Goal: Transaction & Acquisition: Subscribe to service/newsletter

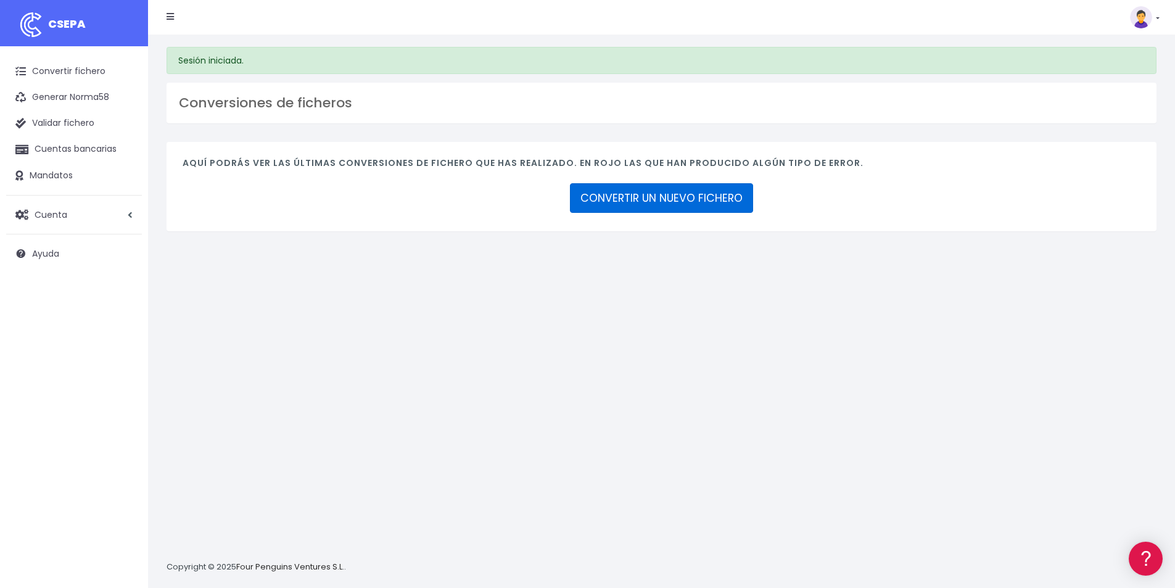
click at [607, 191] on link "CONVERTIR UN NUEVO FICHERO" at bounding box center [661, 198] width 183 height 30
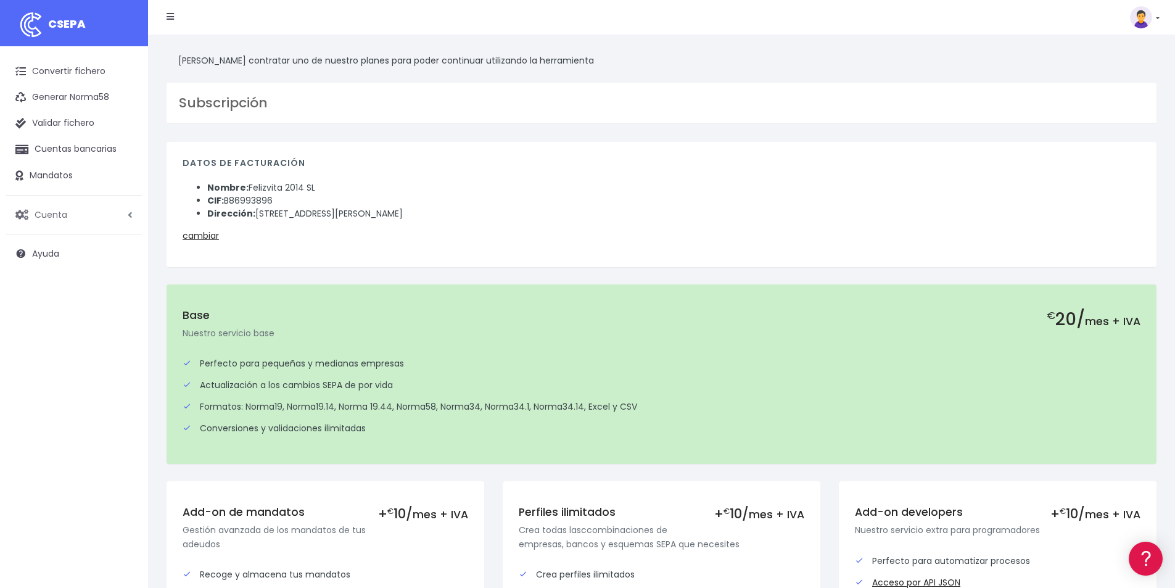
click at [45, 215] on span "Cuenta" at bounding box center [51, 214] width 33 height 12
click at [60, 265] on link "Suscripción" at bounding box center [81, 266] width 122 height 22
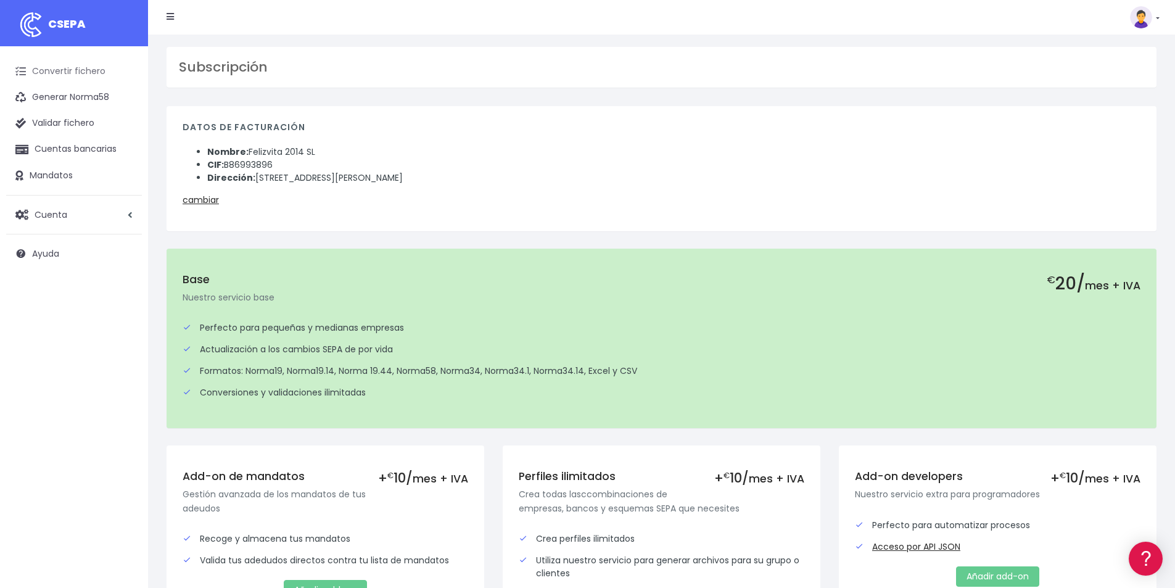
click at [84, 72] on link "Convertir fichero" at bounding box center [74, 72] width 136 height 26
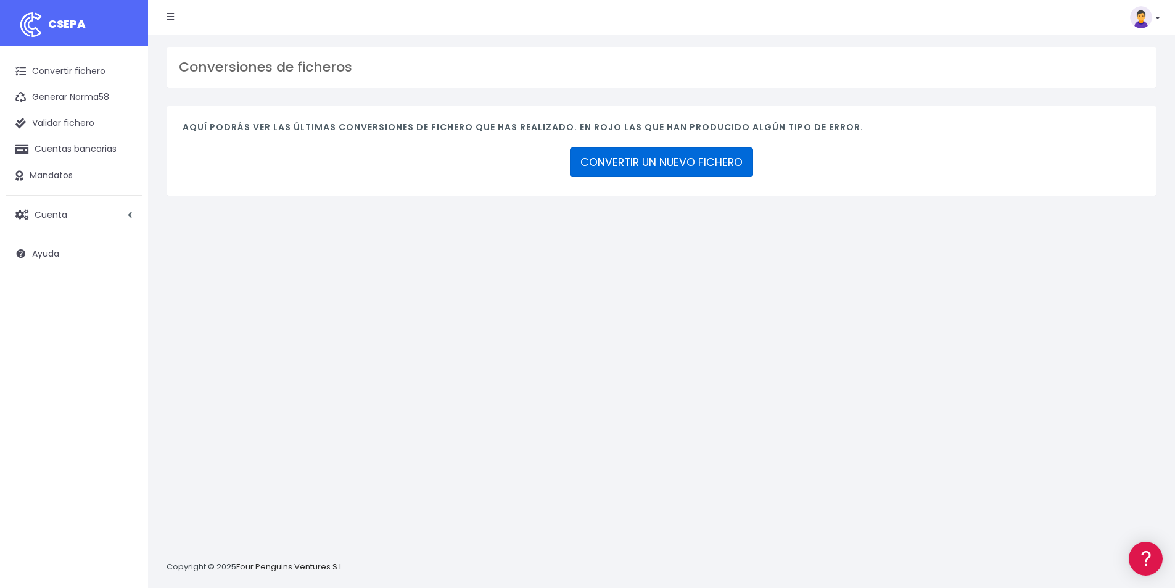
click at [625, 165] on link "CONVERTIR UN NUEVO FICHERO" at bounding box center [661, 162] width 183 height 30
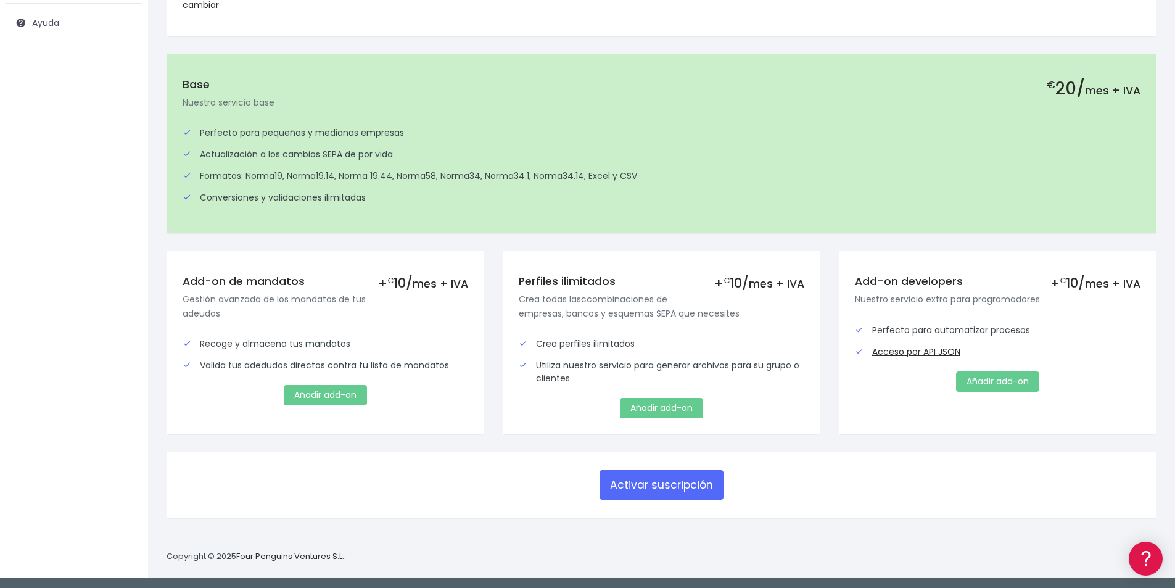
scroll to position [232, 0]
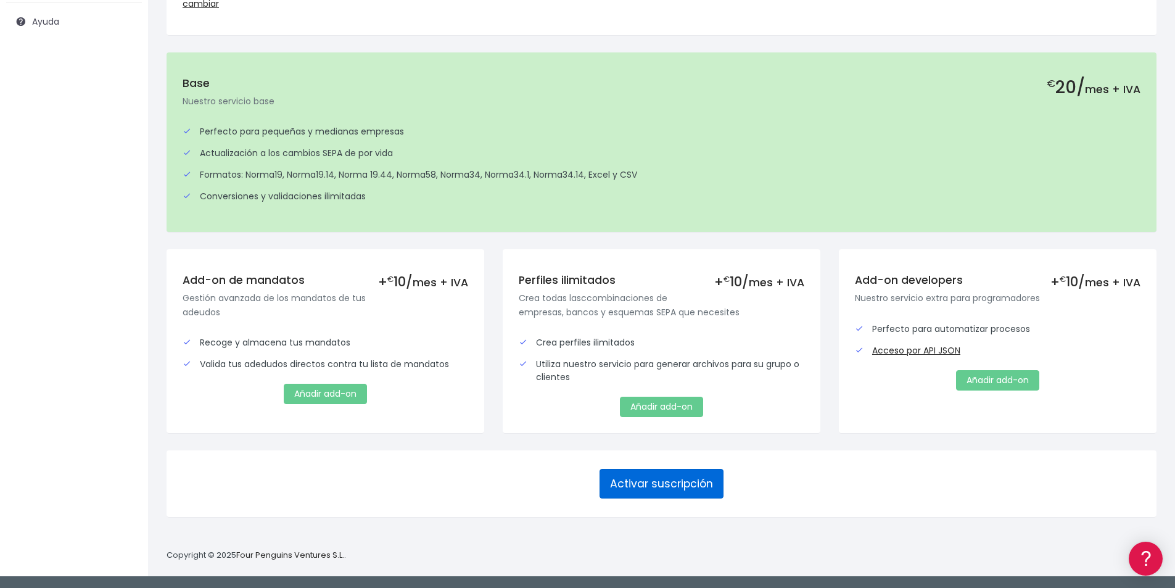
click at [649, 474] on button "Activar suscripción" at bounding box center [661, 484] width 124 height 30
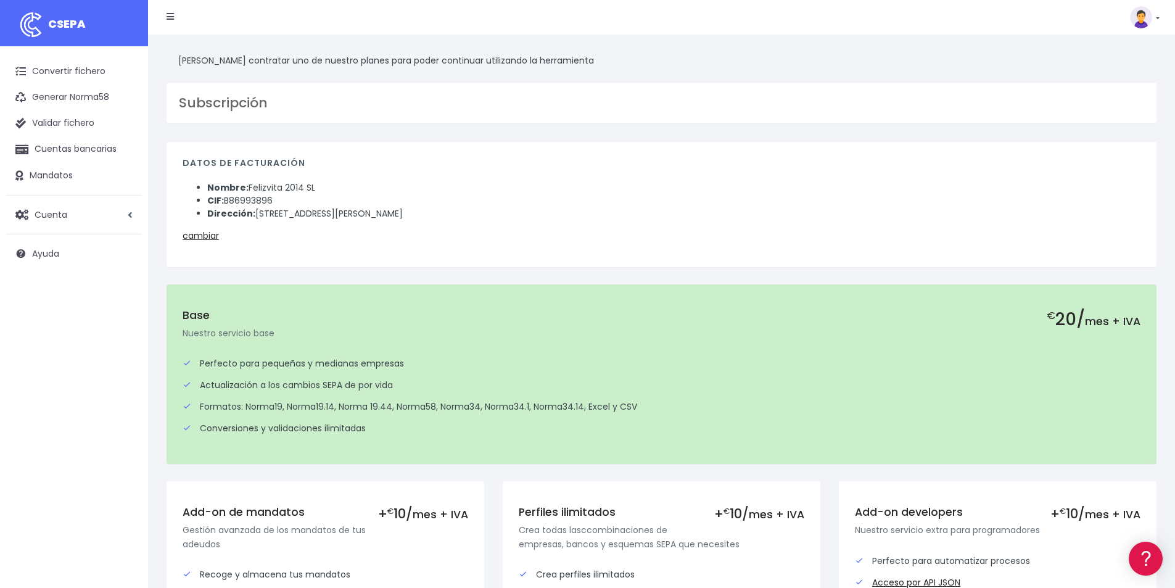
scroll to position [232, 0]
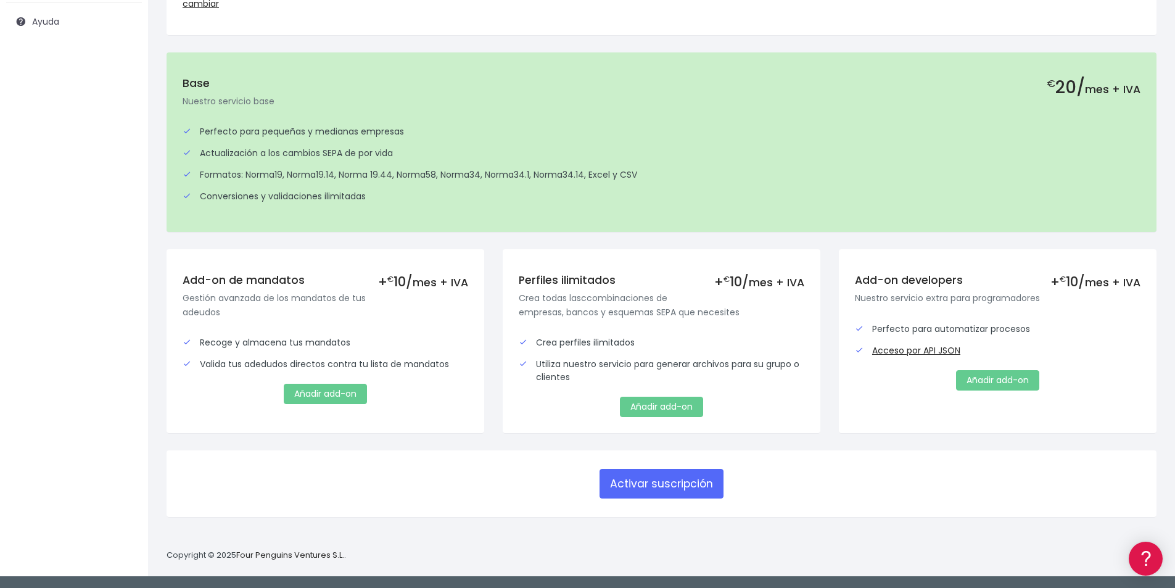
click at [658, 121] on li "Perfecto para pequeñas y medianas empresas" at bounding box center [662, 132] width 958 height 22
click at [669, 483] on button "Activar suscripción" at bounding box center [661, 484] width 124 height 30
